Goal: Use online tool/utility: Utilize a website feature to perform a specific function

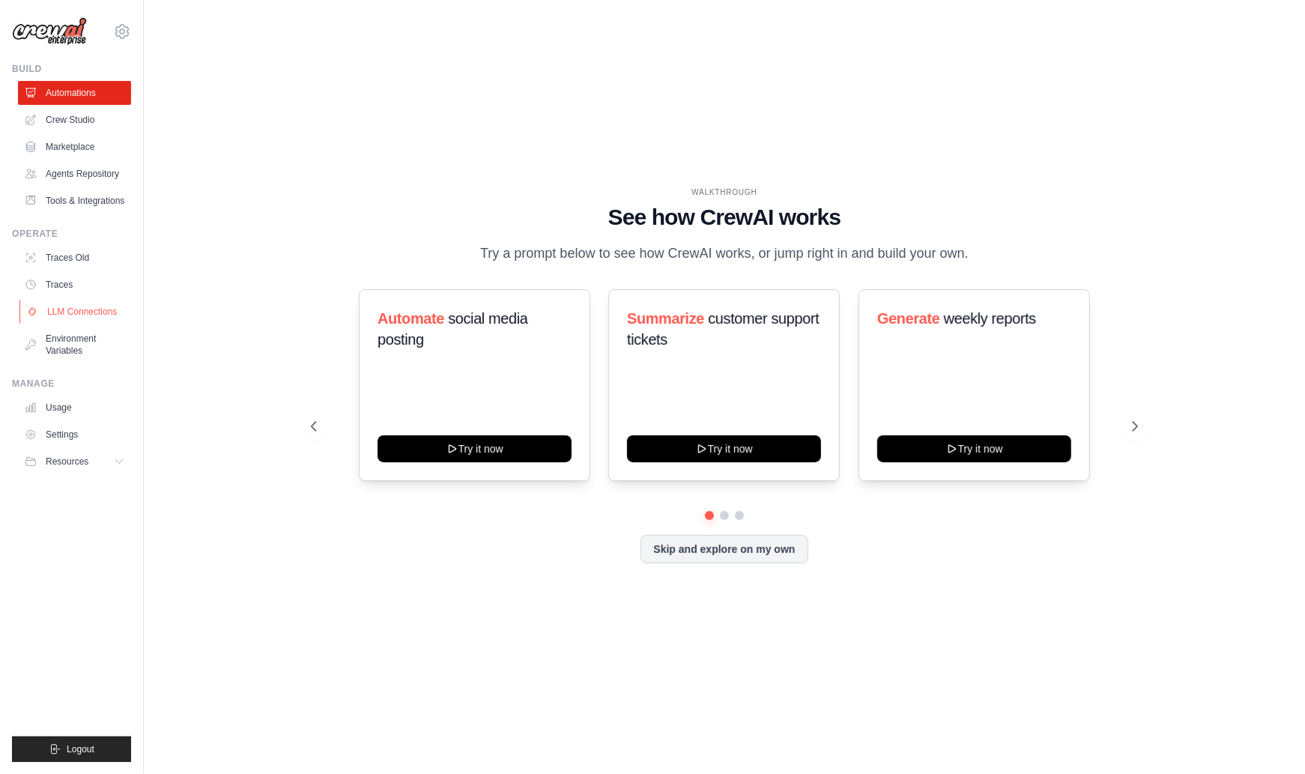
click at [74, 307] on link "LLM Connections" at bounding box center [75, 312] width 113 height 24
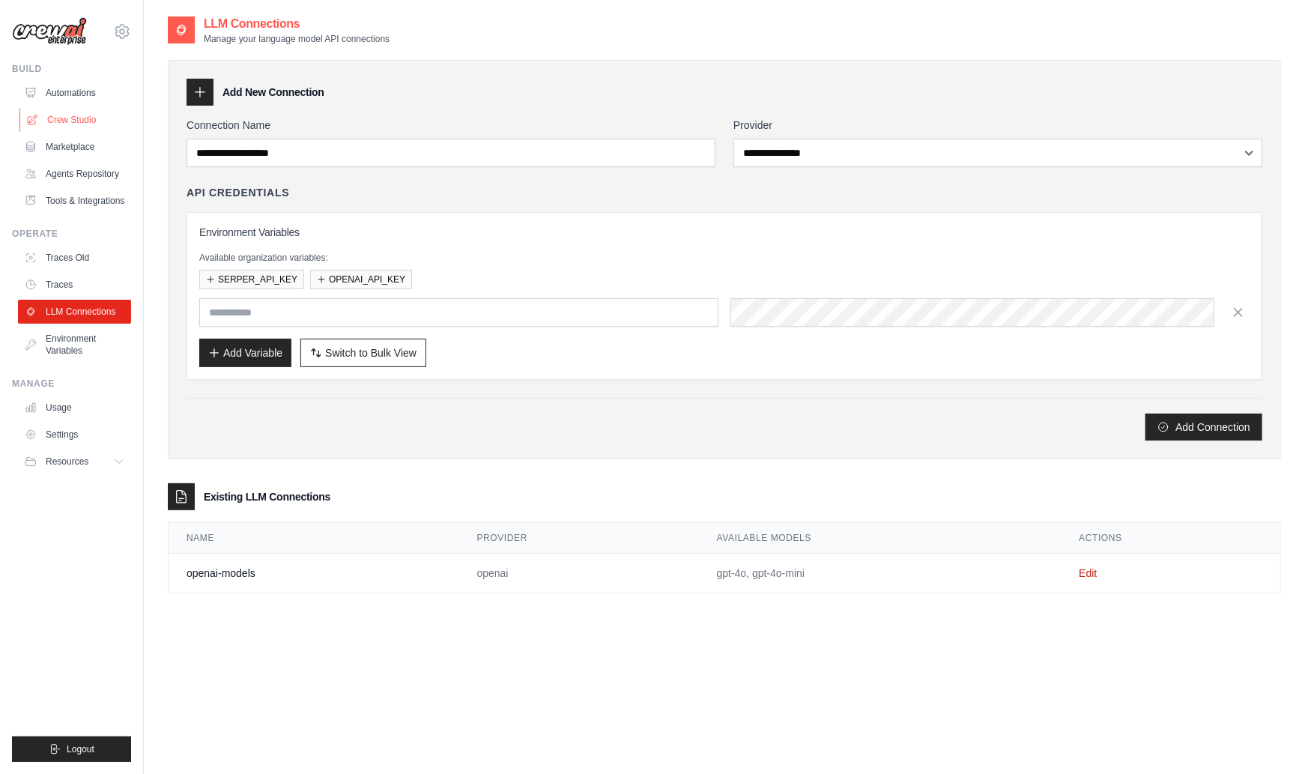
click at [64, 121] on link "Crew Studio" at bounding box center [75, 120] width 113 height 24
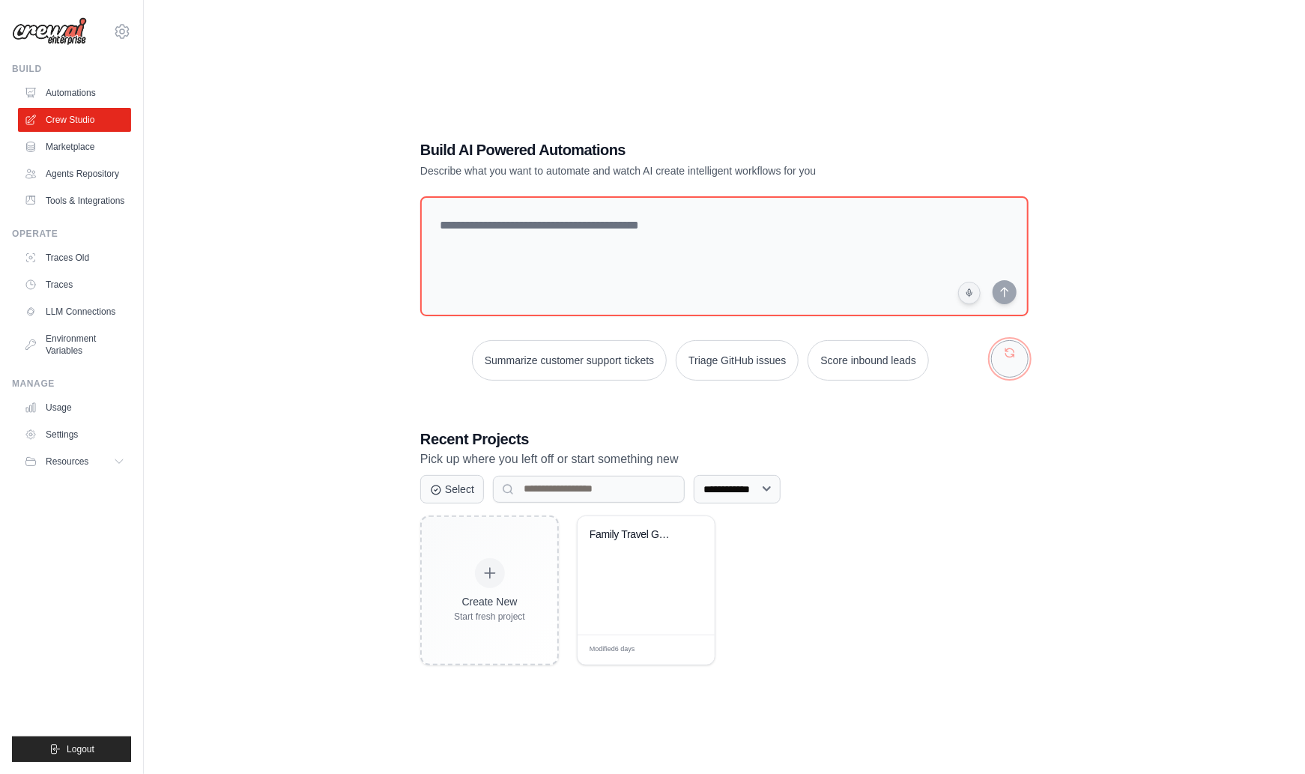
click at [1009, 363] on button "button" at bounding box center [1009, 358] width 37 height 37
click at [771, 364] on button "Automate social media posting" at bounding box center [724, 360] width 169 height 40
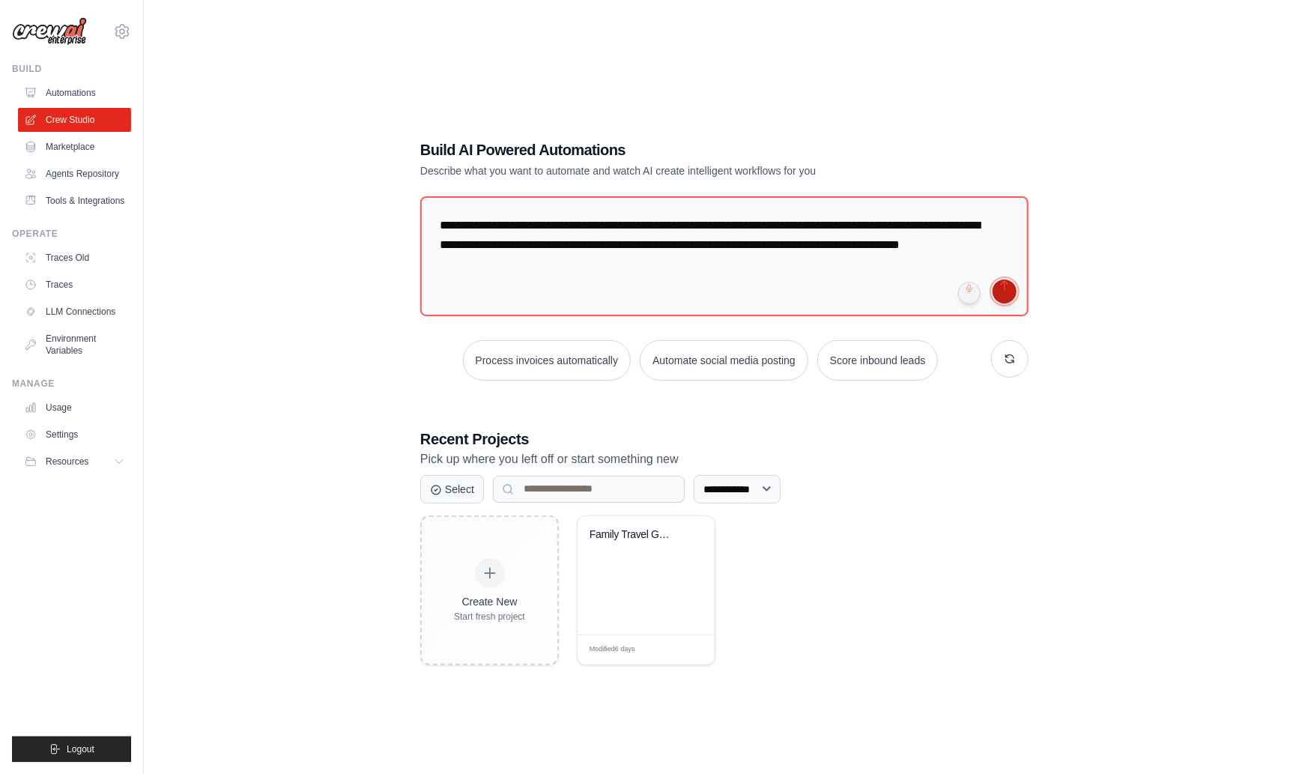
click at [1000, 293] on button "submit" at bounding box center [1005, 292] width 24 height 24
click at [95, 747] on button "Logout" at bounding box center [71, 749] width 119 height 25
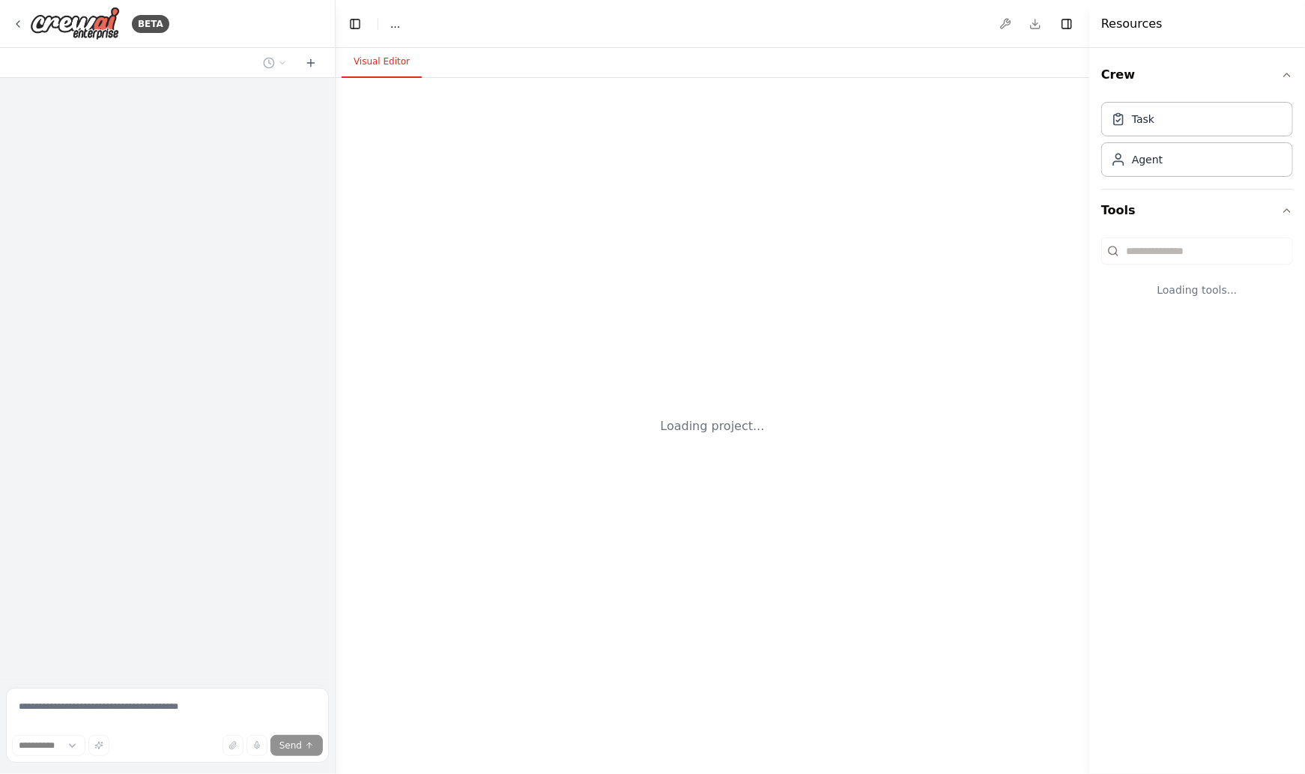
select select "****"
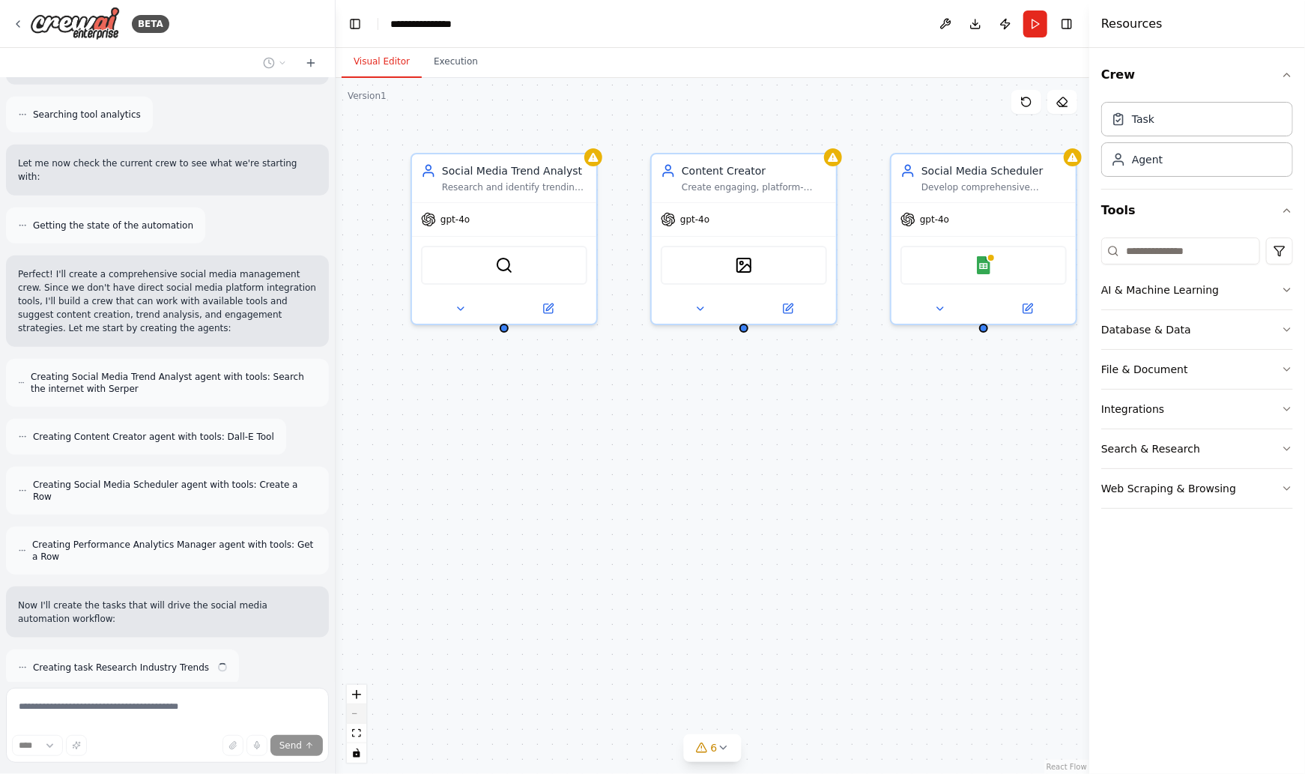
scroll to position [735, 0]
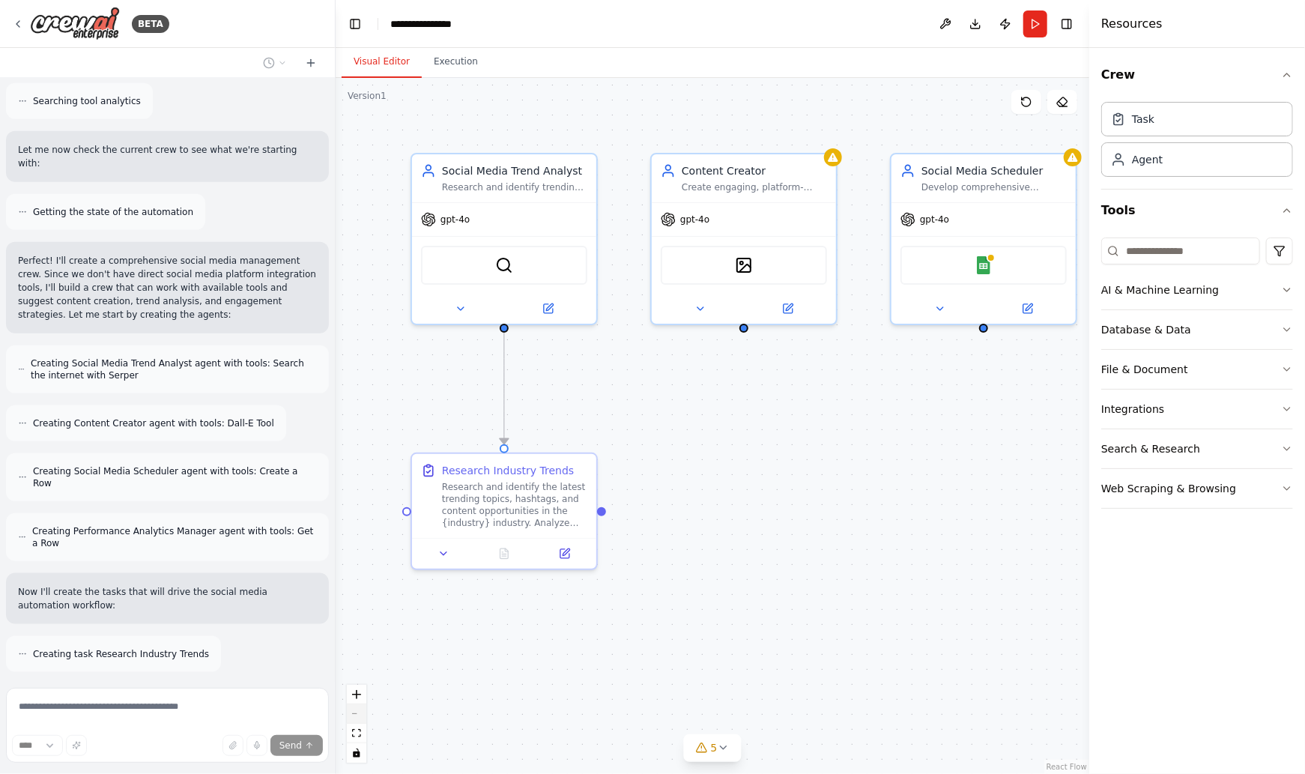
click at [357, 714] on button "zoom out" at bounding box center [356, 713] width 19 height 19
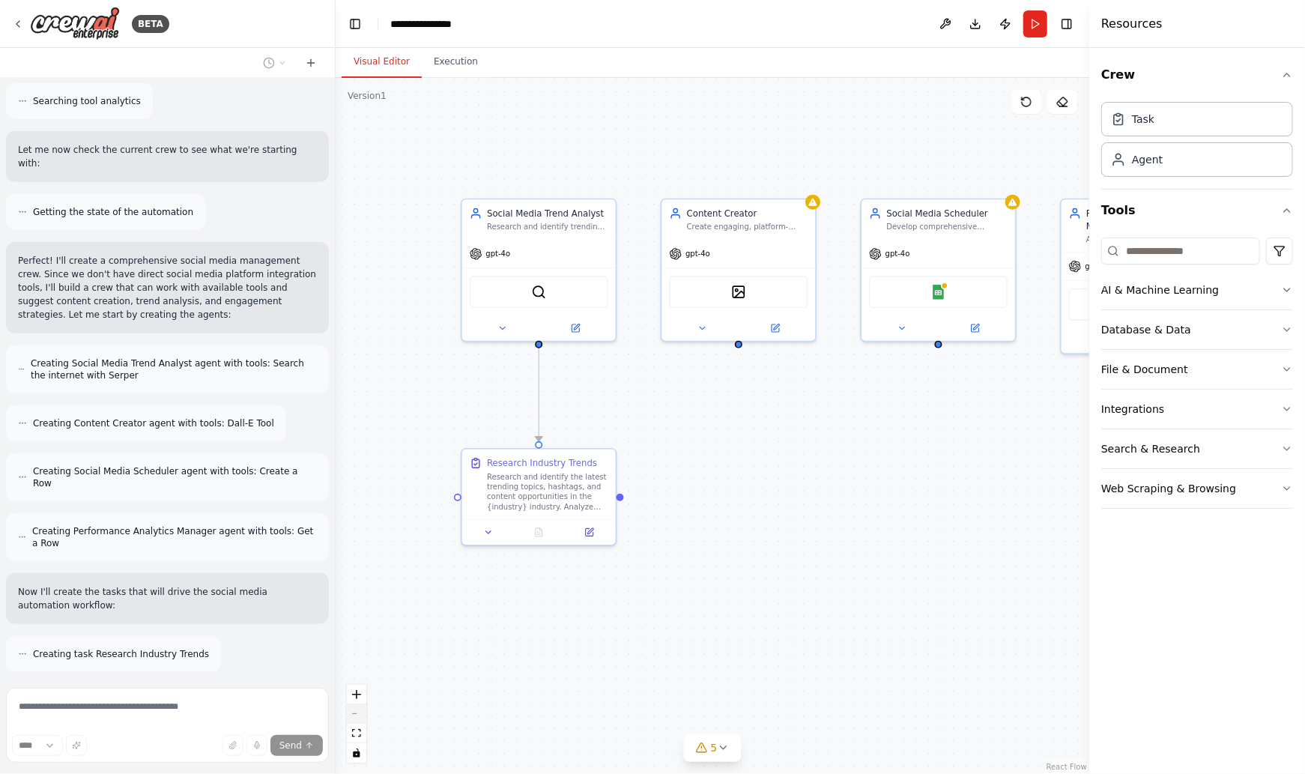
scroll to position [783, 0]
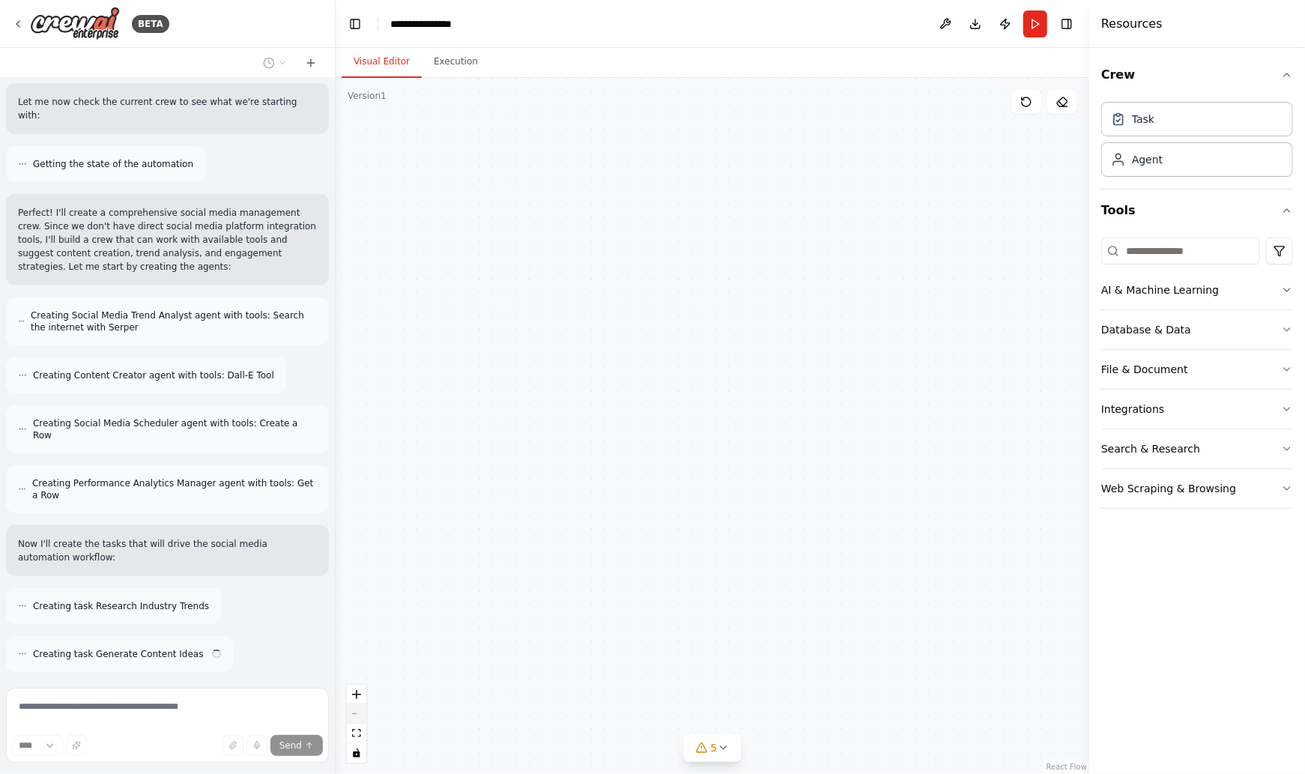
click at [357, 714] on button "zoom out" at bounding box center [356, 713] width 19 height 19
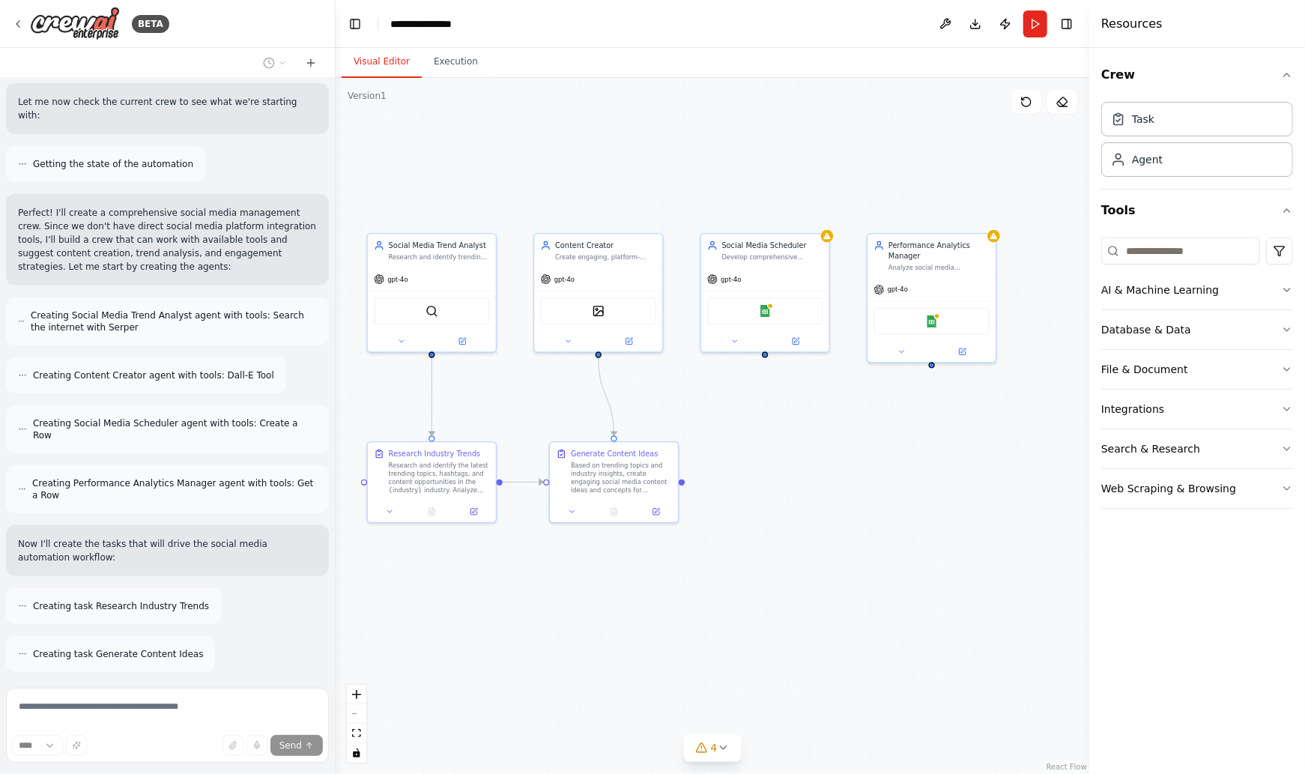
drag, startPoint x: 916, startPoint y: 525, endPoint x: 781, endPoint y: 522, distance: 135.7
click at [781, 522] on div ".deletable-edge-delete-btn { width: 20px; height: 20px; border: 0px solid #ffff…" at bounding box center [713, 426] width 754 height 696
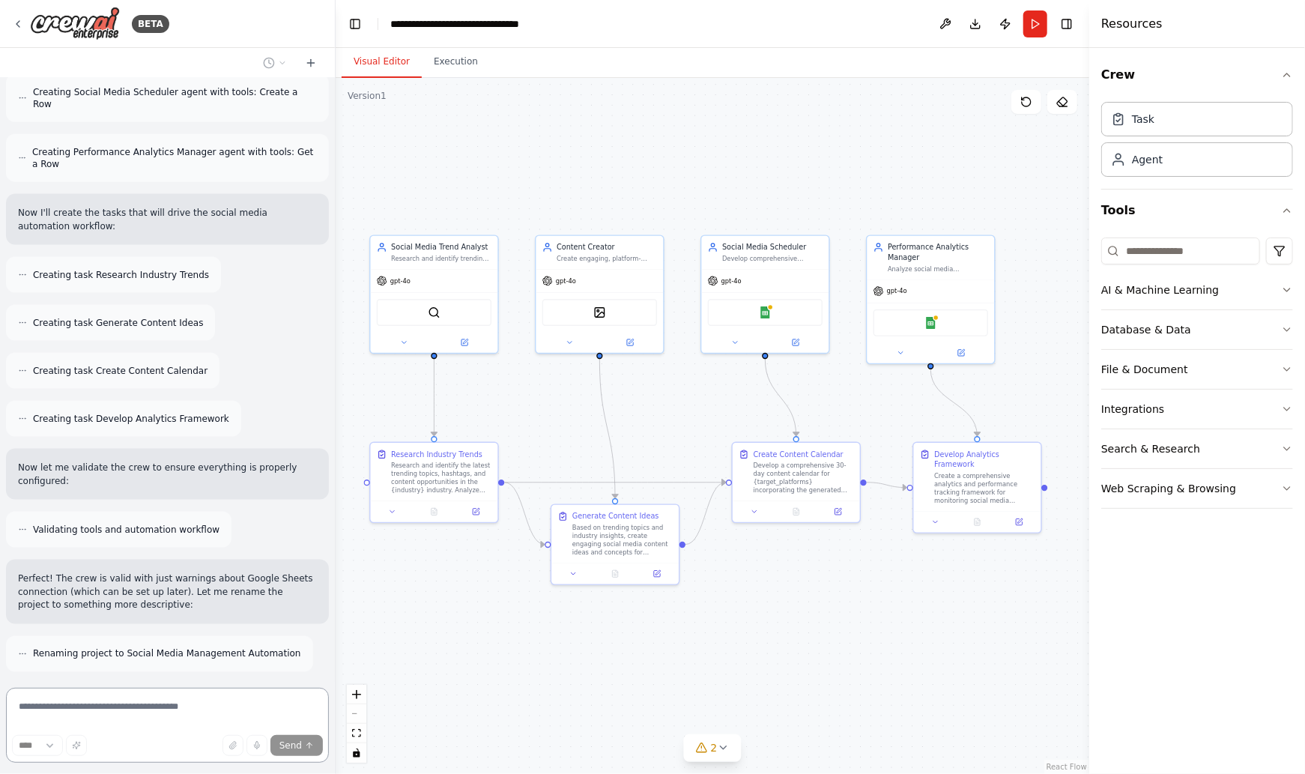
scroll to position [1233, 0]
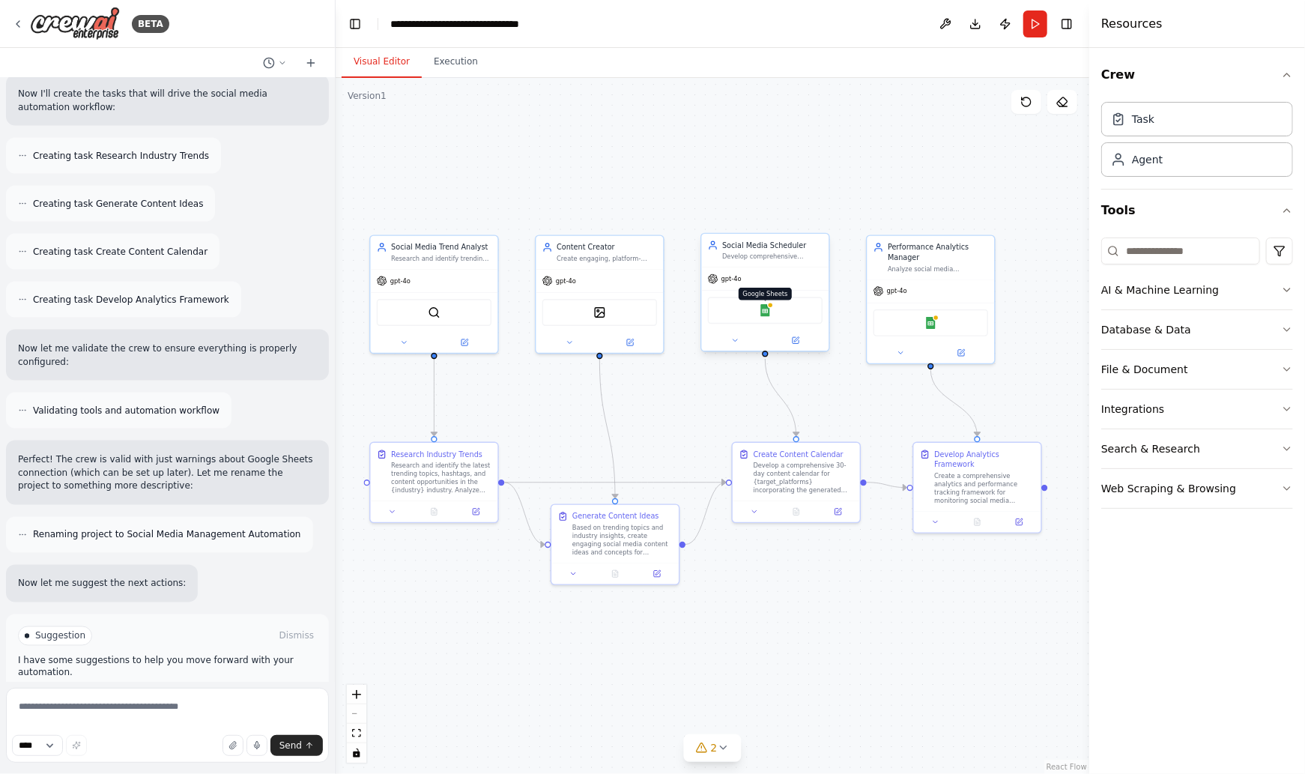
click at [768, 311] on img at bounding box center [765, 310] width 13 height 13
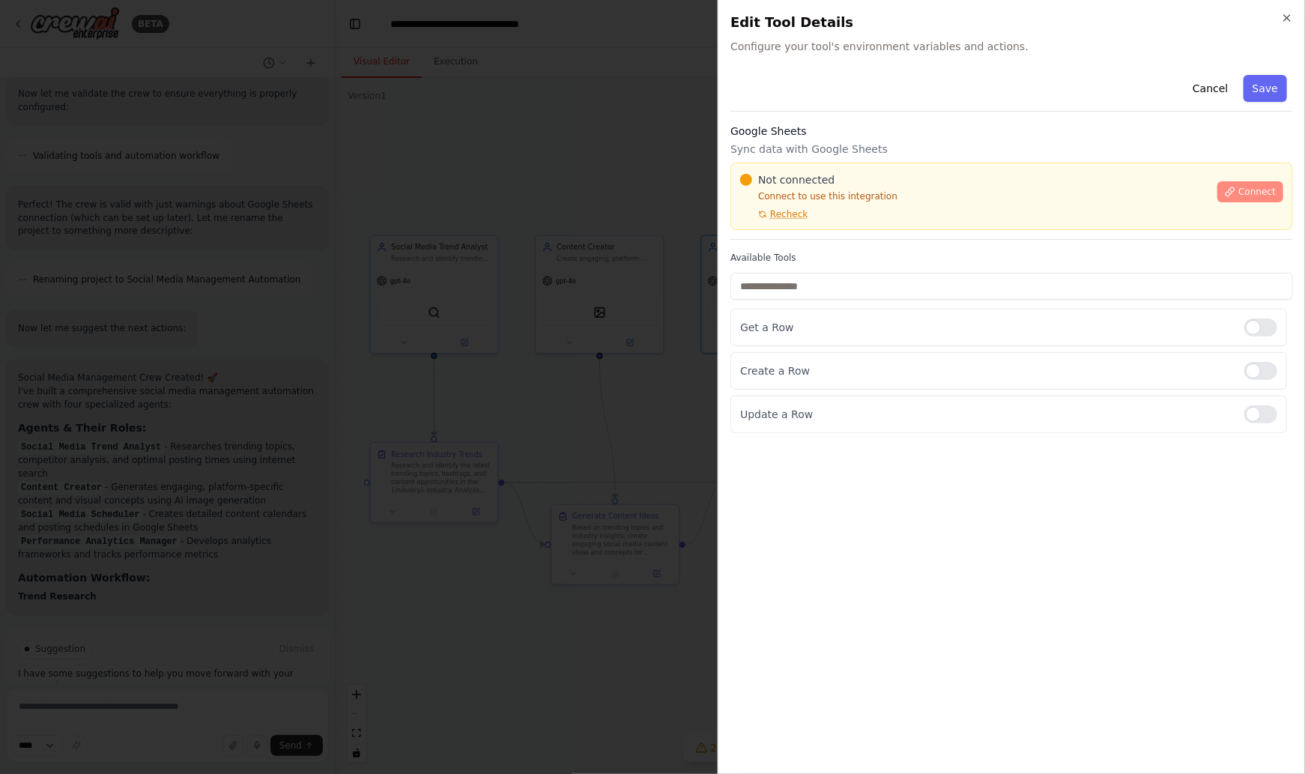
click at [1260, 187] on span "Connect" at bounding box center [1257, 192] width 37 height 12
click at [788, 215] on span "Recheck" at bounding box center [788, 214] width 37 height 12
click at [1269, 197] on span "Connect" at bounding box center [1257, 192] width 37 height 12
click at [1287, 14] on icon "button" at bounding box center [1287, 18] width 12 height 12
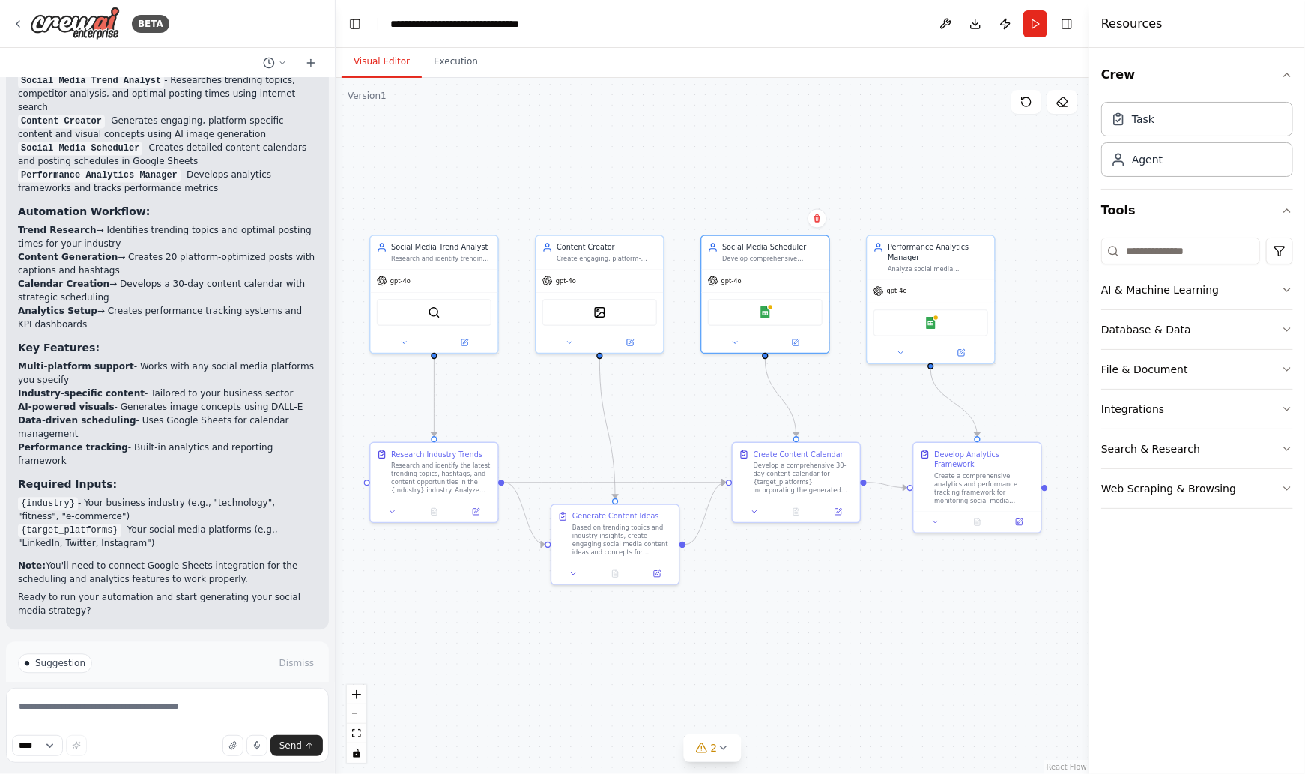
click at [182, 721] on span "Run Automation" at bounding box center [174, 727] width 73 height 12
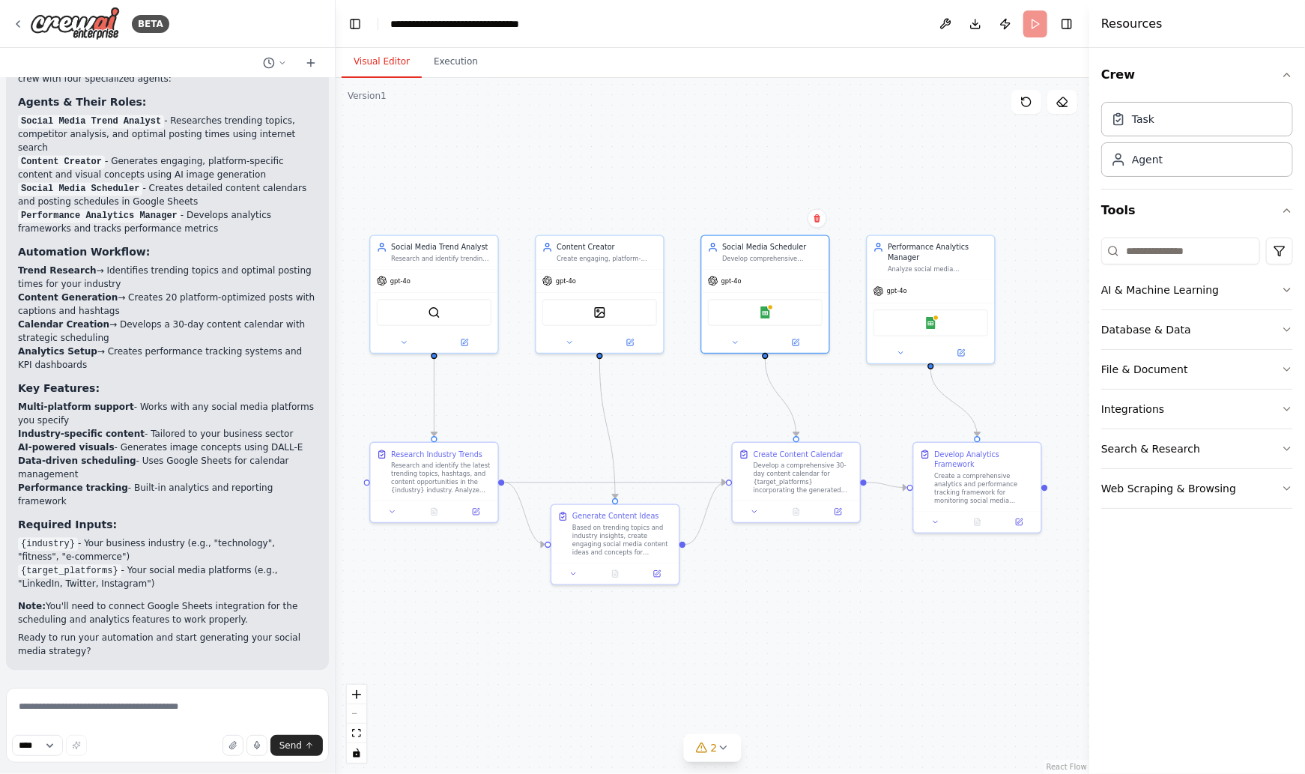
scroll to position [1735, 0]
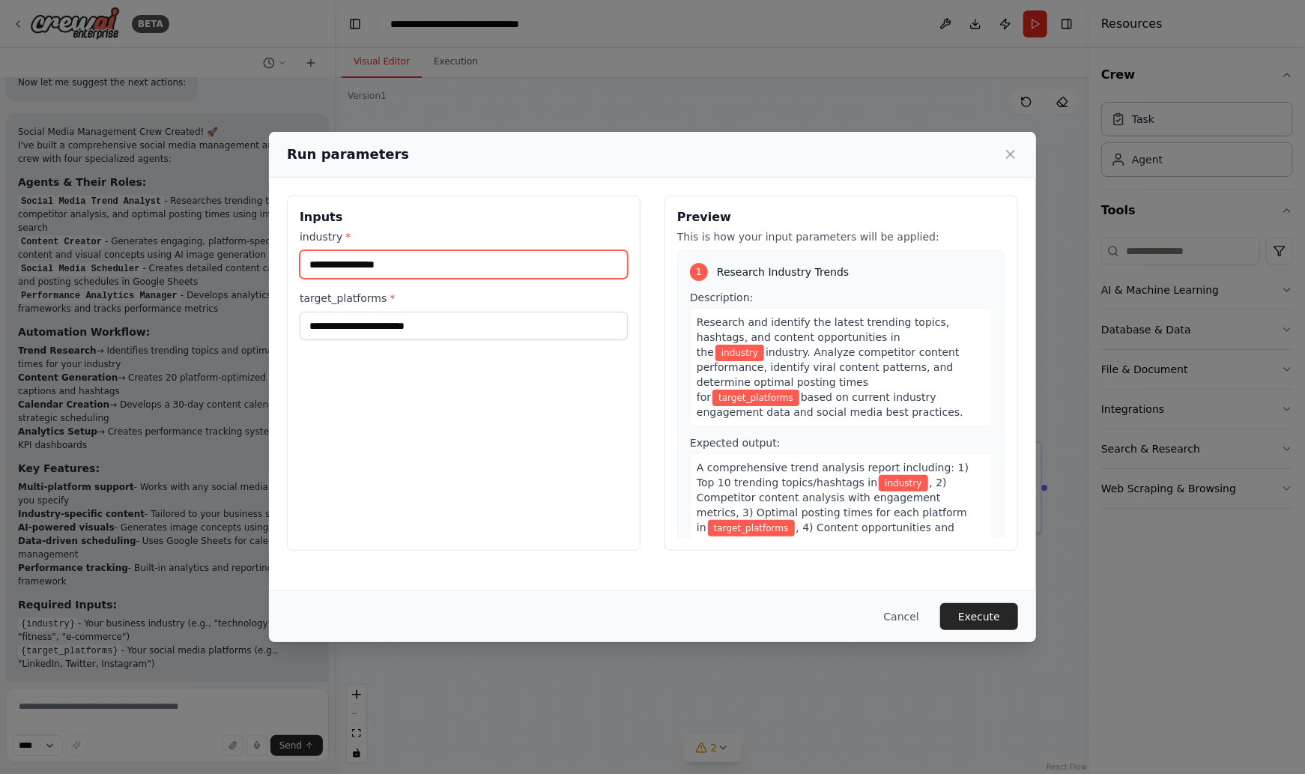
click at [335, 262] on input "industry *" at bounding box center [464, 264] width 328 height 28
type input "***"
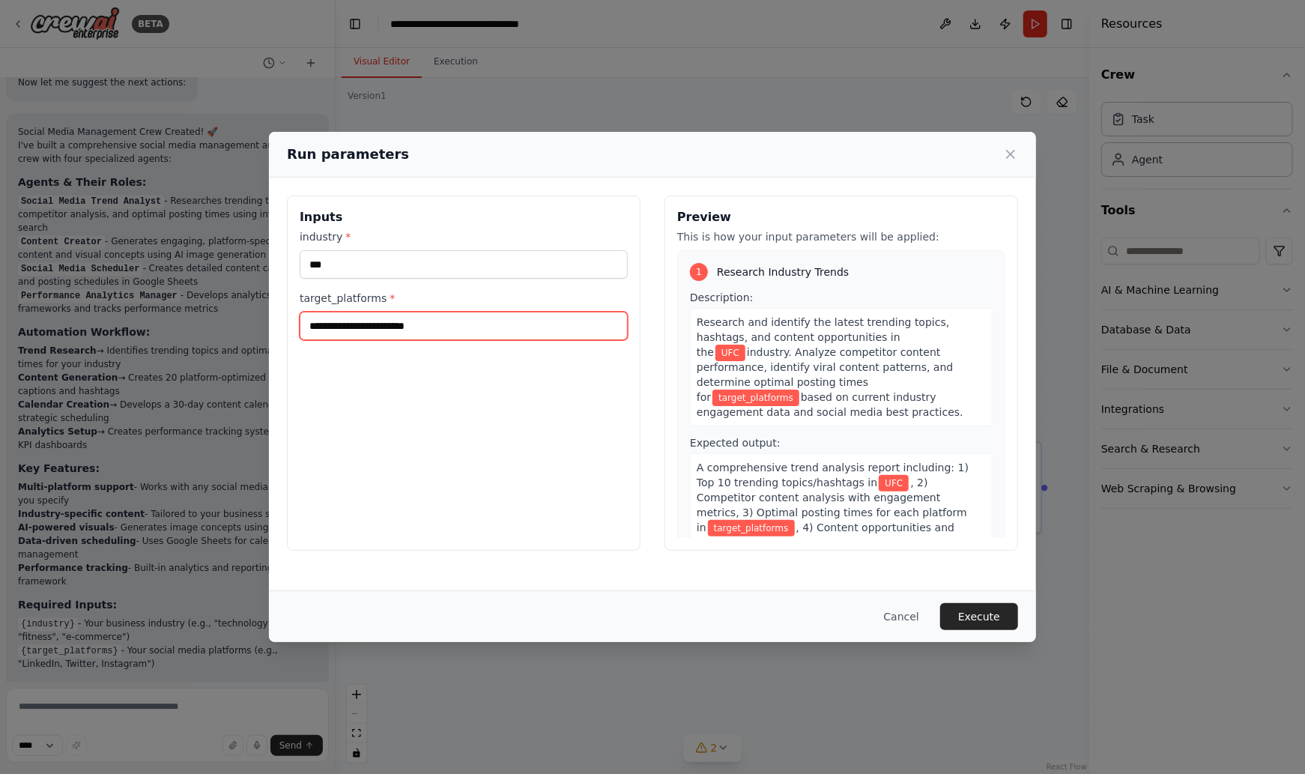
click at [327, 327] on input "target_platforms *" at bounding box center [464, 326] width 328 height 28
type input "**********"
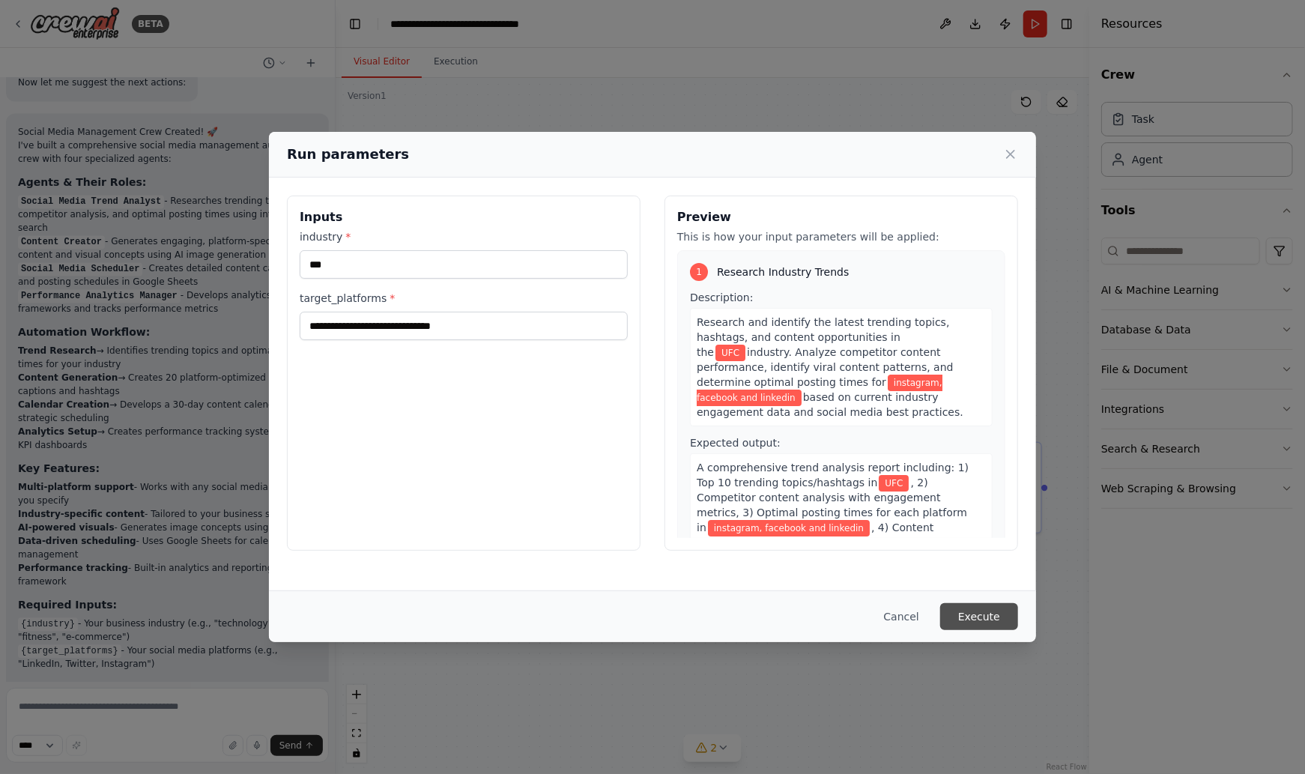
click at [981, 618] on button "Execute" at bounding box center [979, 616] width 78 height 27
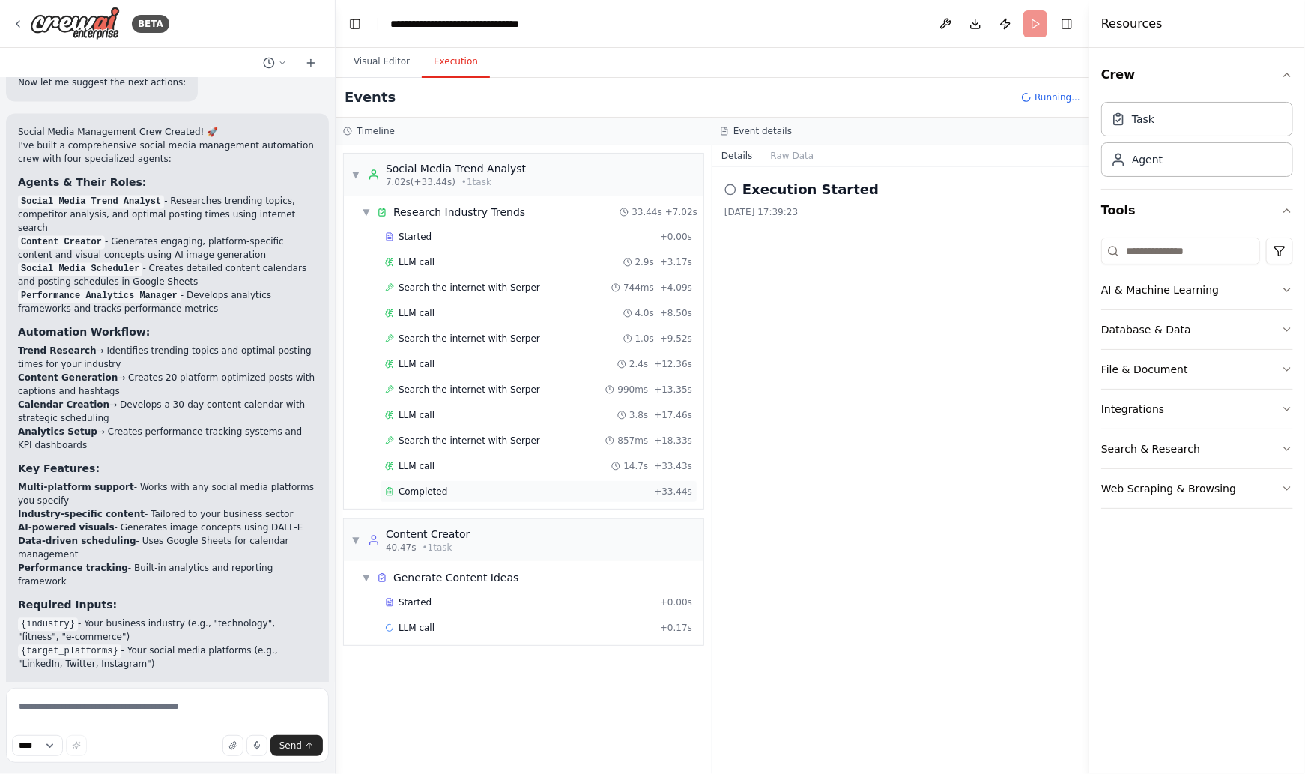
click at [425, 490] on span "Completed" at bounding box center [423, 492] width 49 height 12
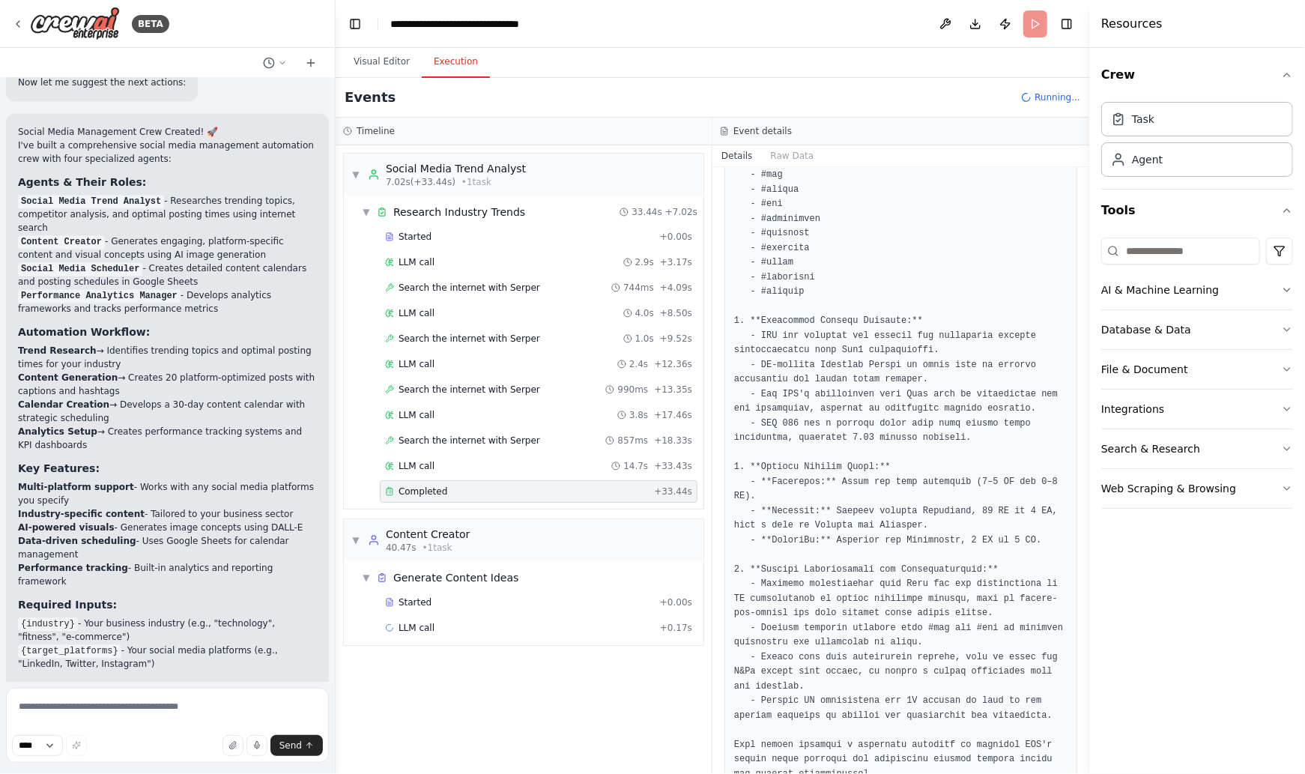
scroll to position [292, 0]
click at [448, 649] on div "Completed" at bounding box center [516, 653] width 263 height 12
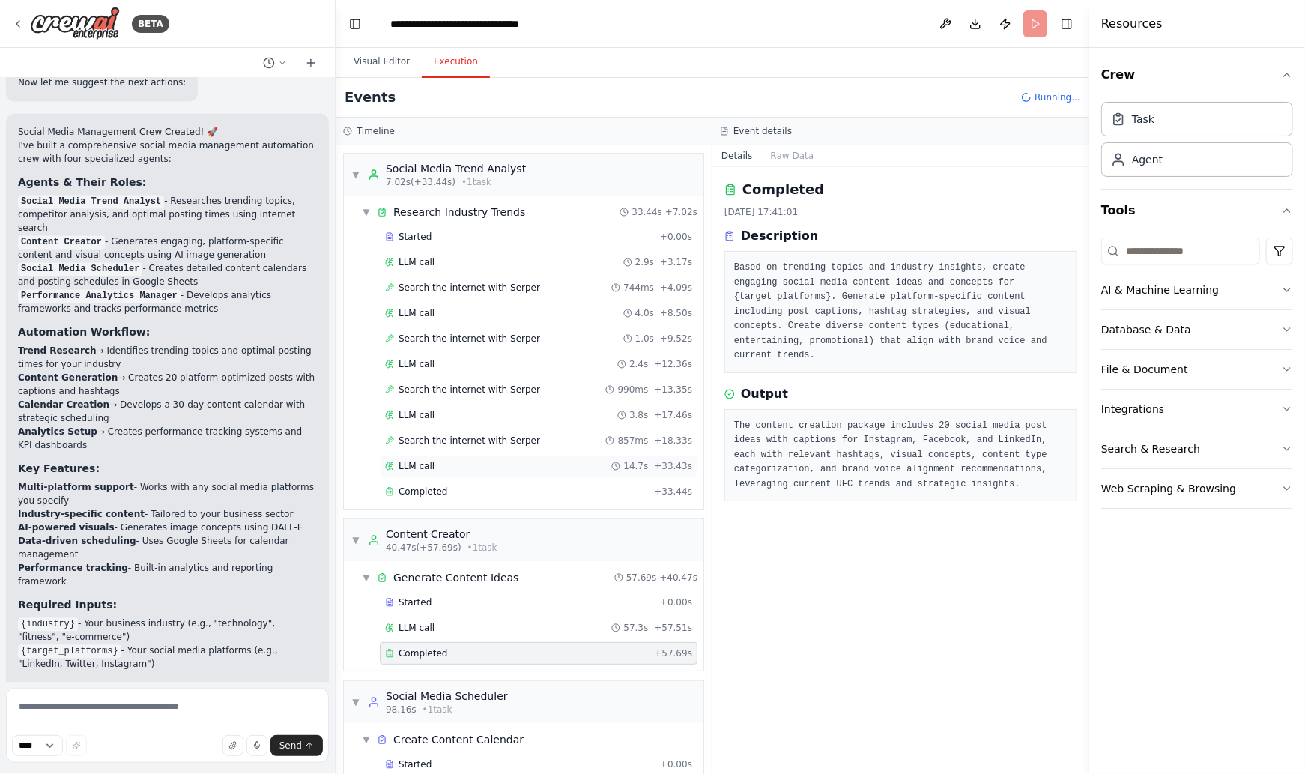
scroll to position [44, 0]
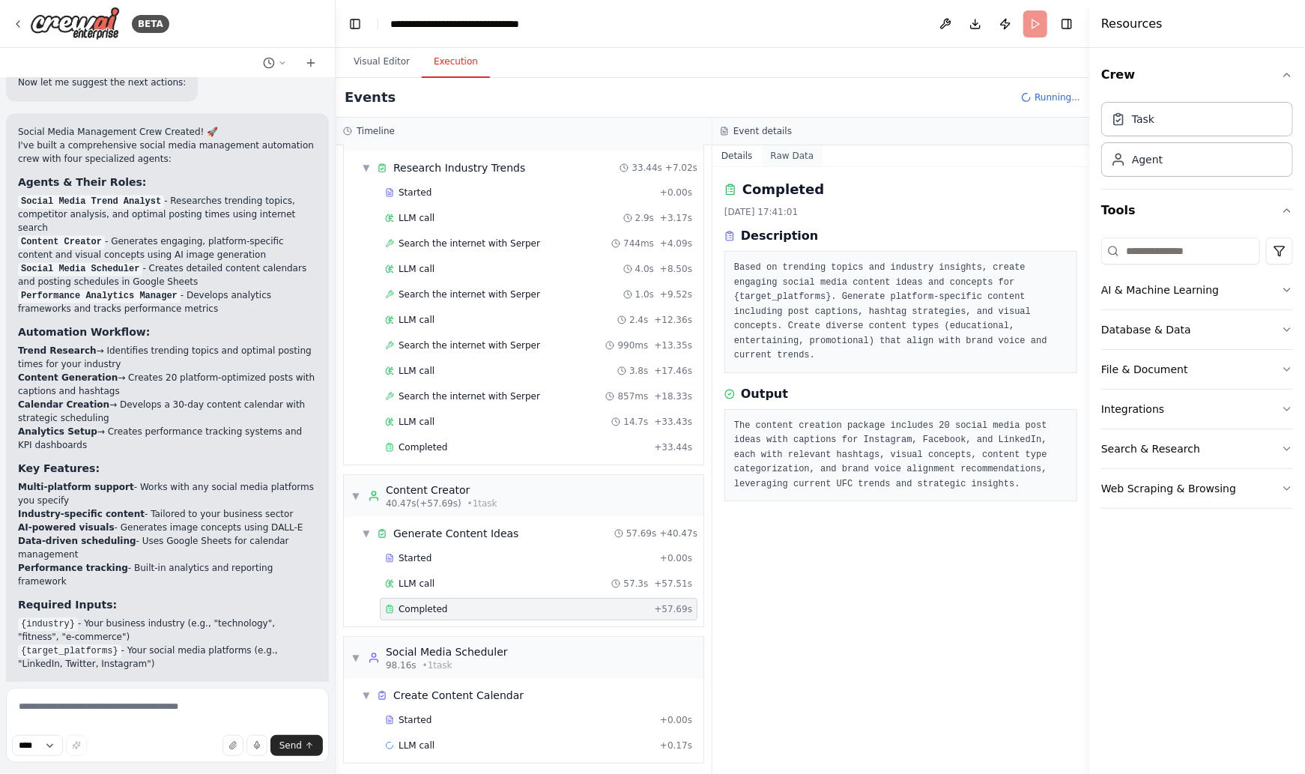
click at [776, 156] on button "Raw Data" at bounding box center [792, 155] width 61 height 21
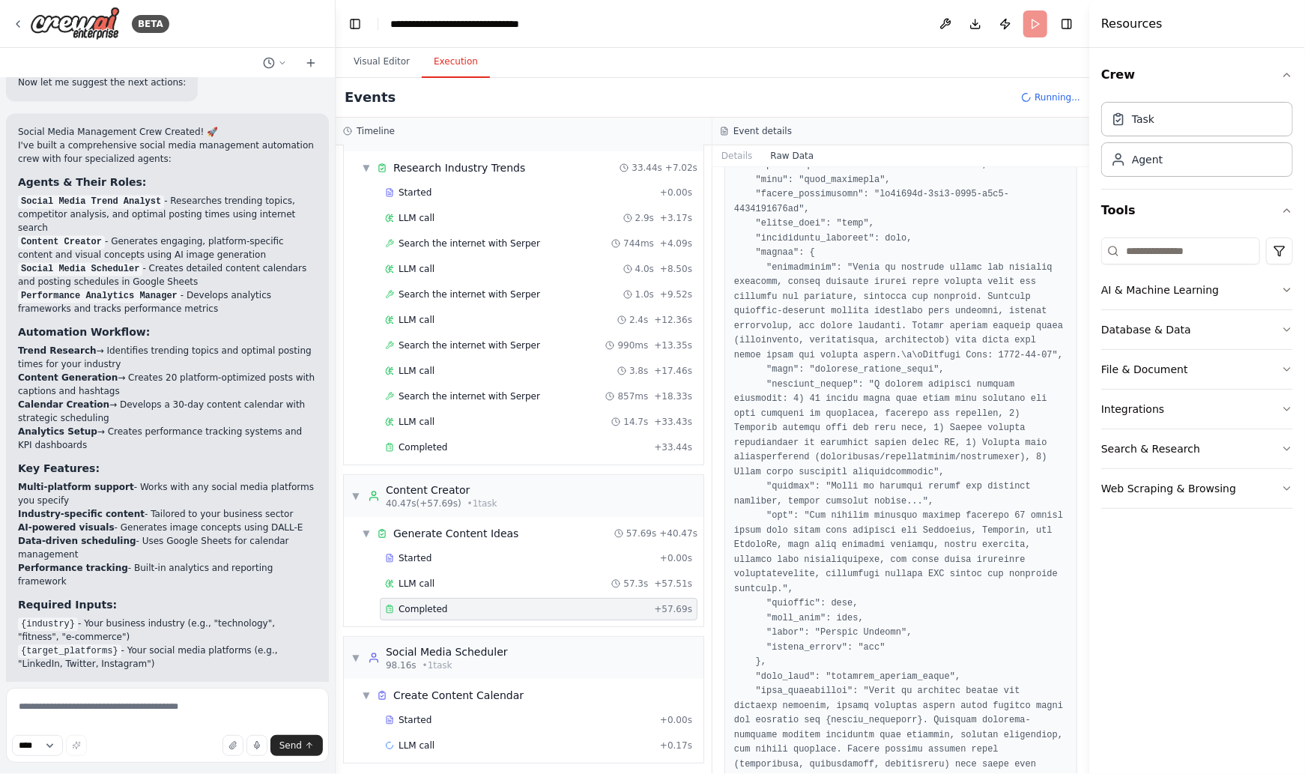
scroll to position [883, 0]
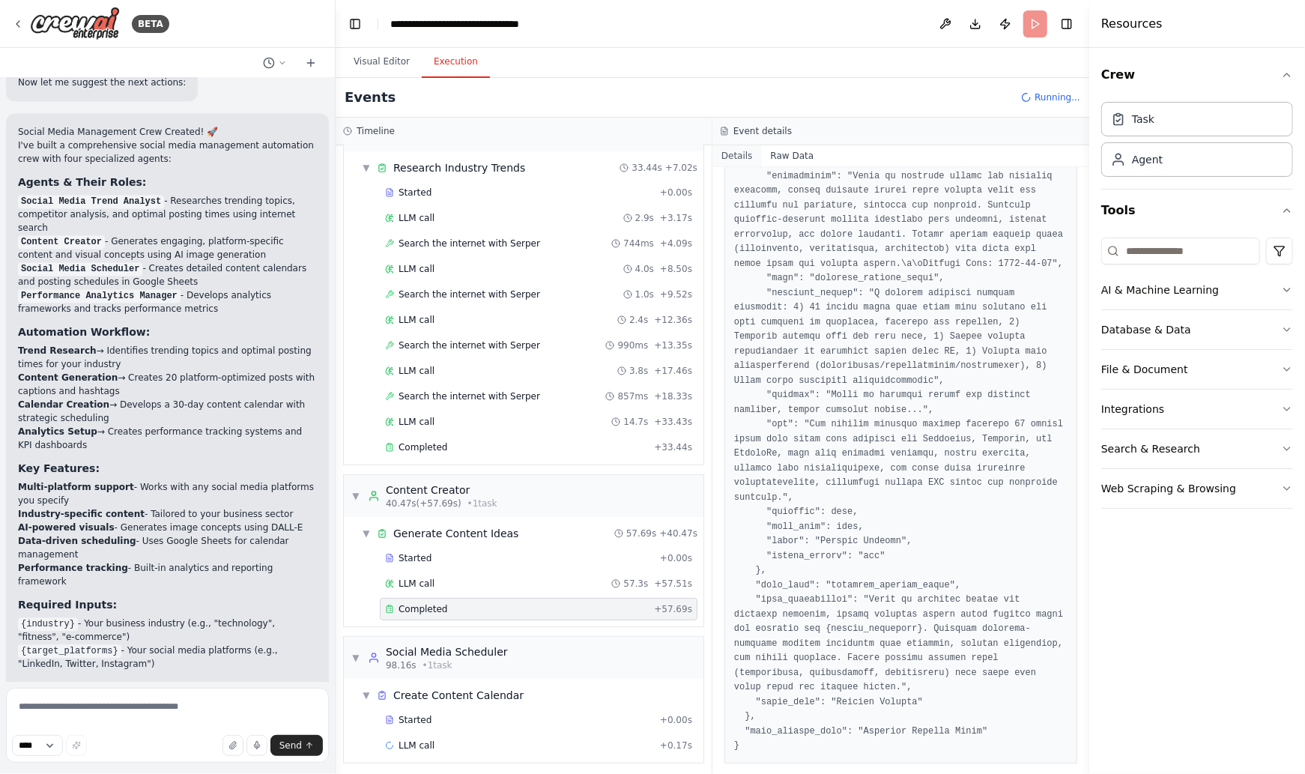
click at [739, 153] on button "Details" at bounding box center [737, 155] width 49 height 21
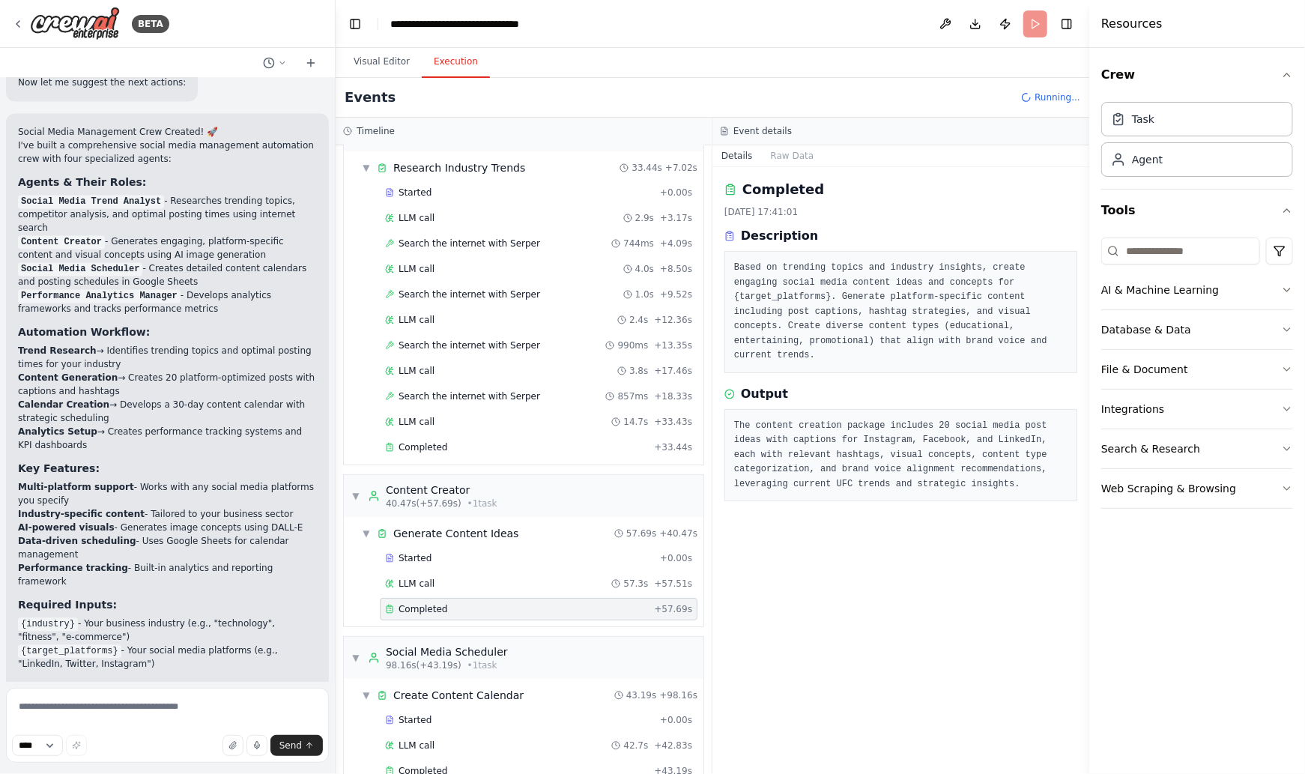
scroll to position [205, 0]
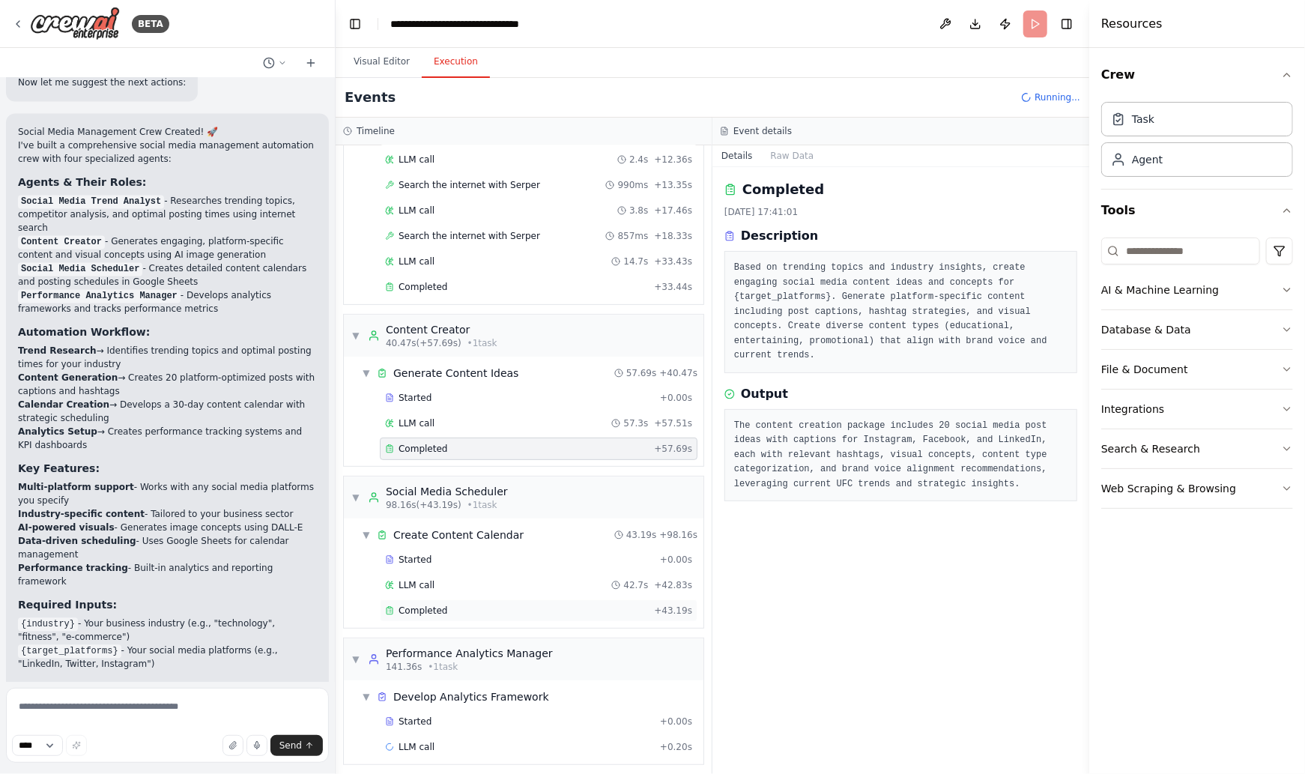
click at [427, 605] on span "Completed" at bounding box center [423, 611] width 49 height 12
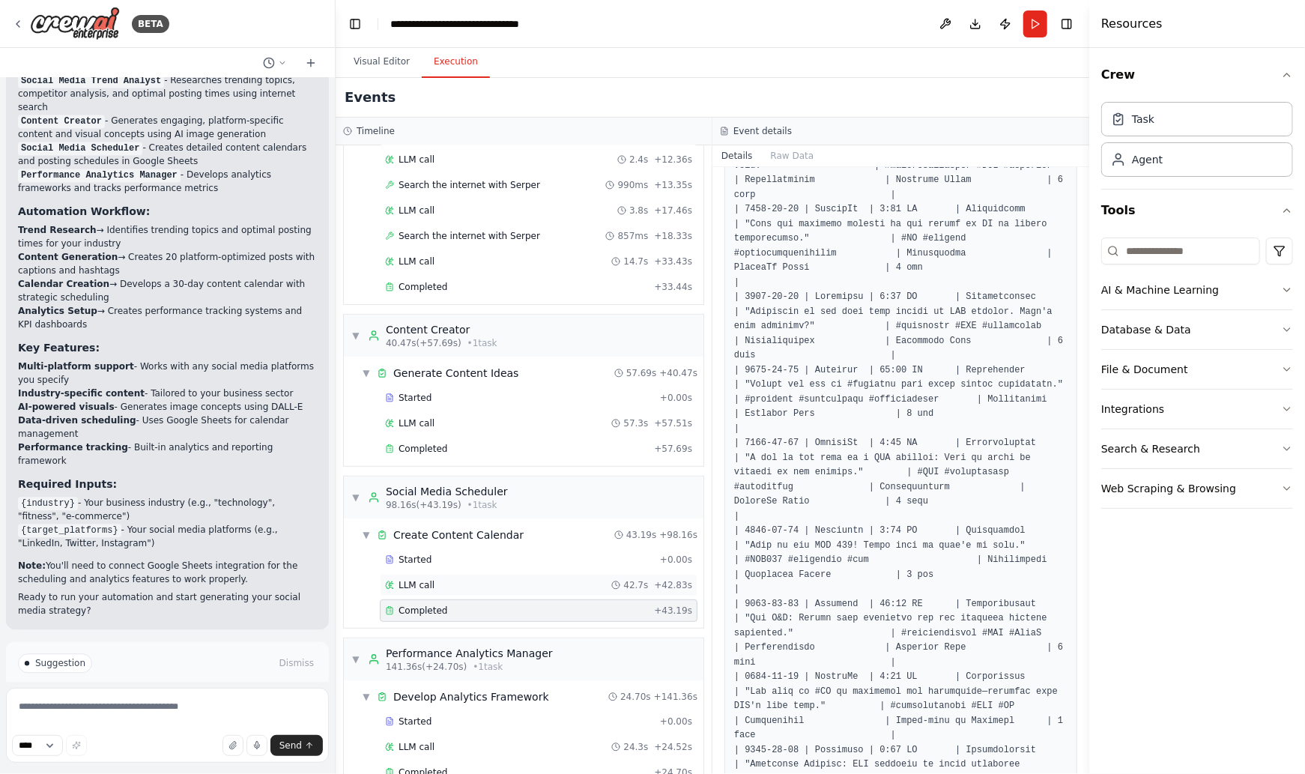
scroll to position [230, 0]
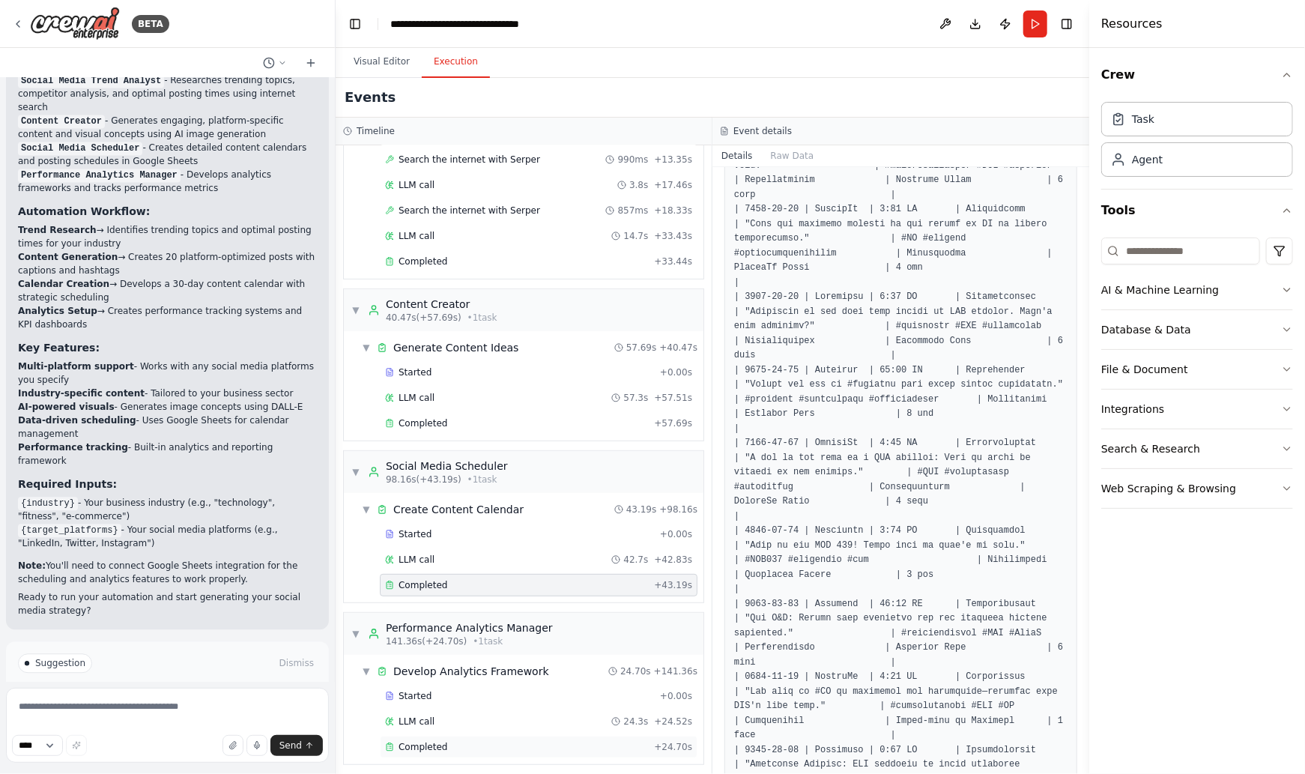
click at [426, 741] on span "Completed" at bounding box center [423, 747] width 49 height 12
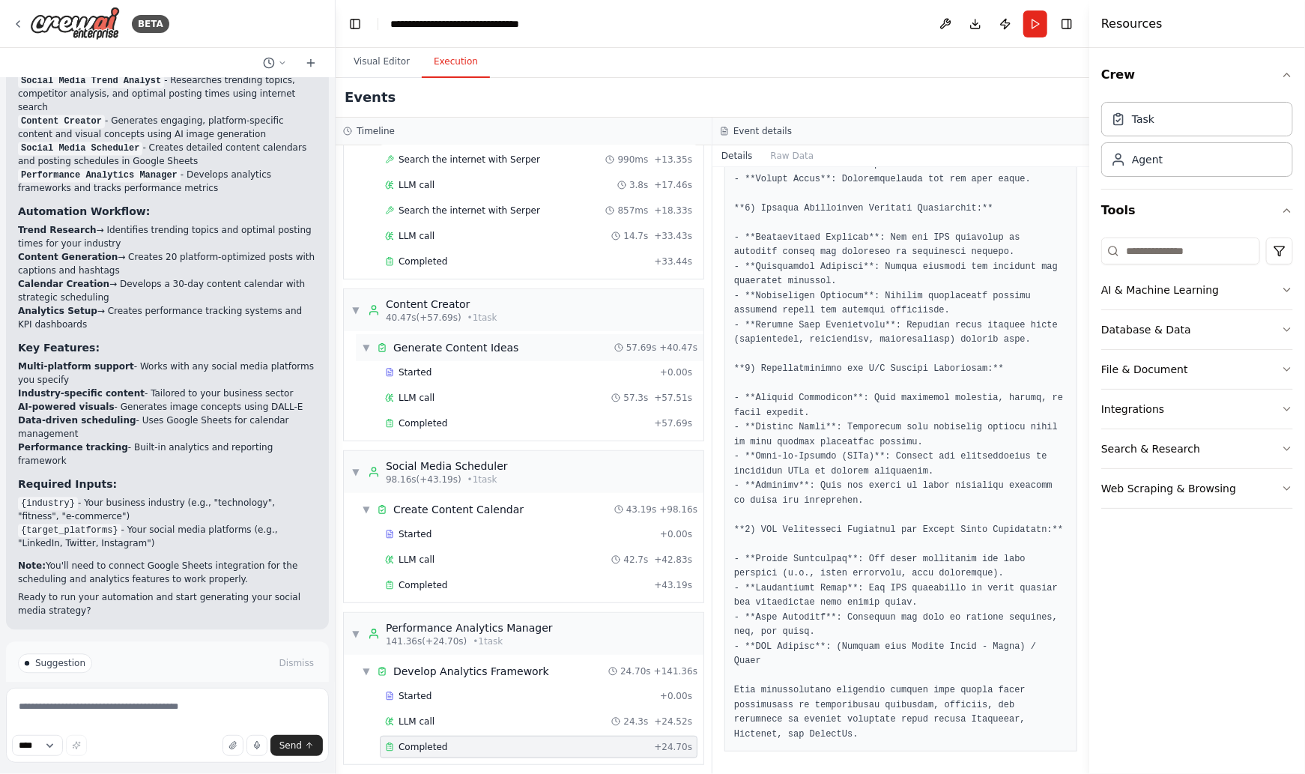
scroll to position [0, 0]
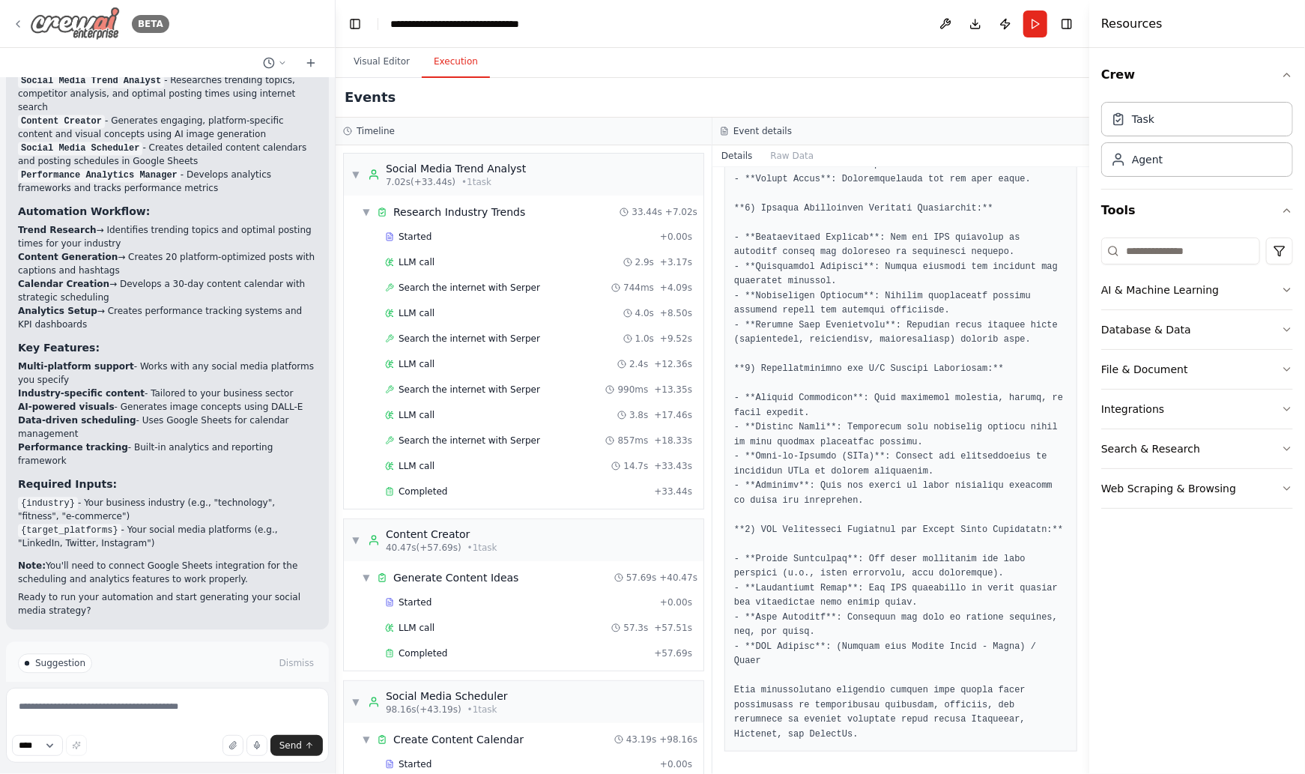
click at [17, 20] on icon at bounding box center [18, 24] width 12 height 12
